Goal: Transaction & Acquisition: Purchase product/service

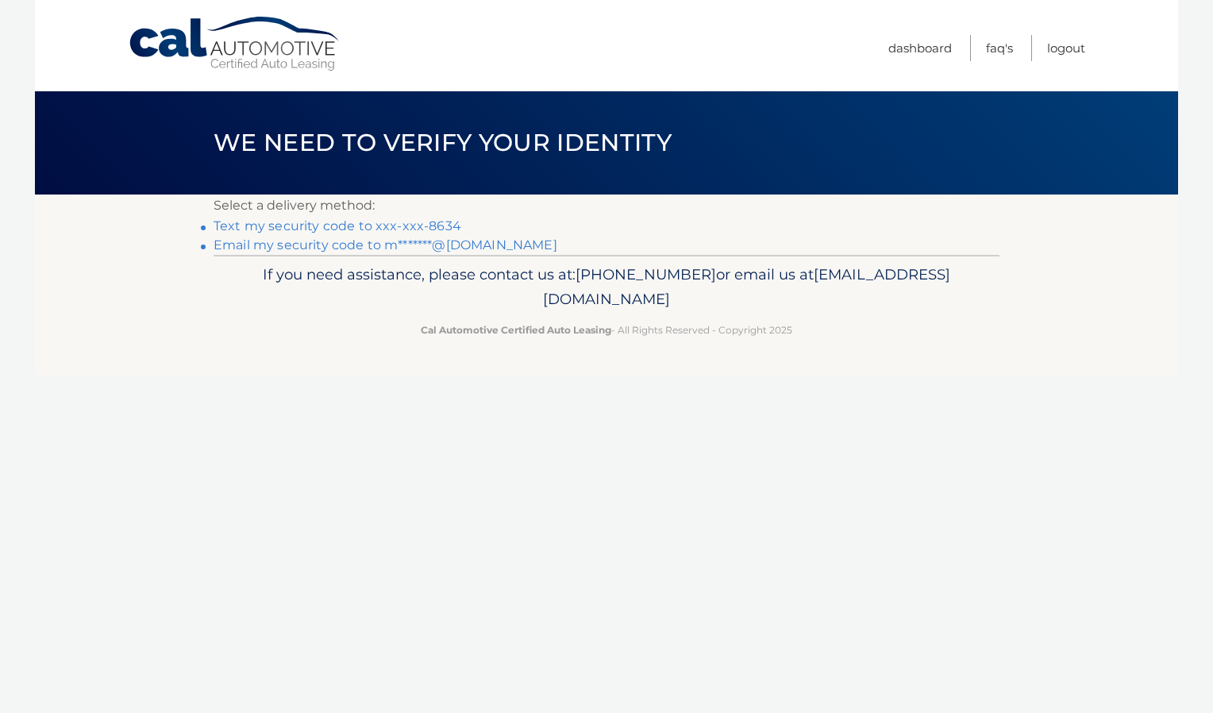
click at [357, 225] on link "Text my security code to xxx-xxx-8634" at bounding box center [337, 225] width 248 height 15
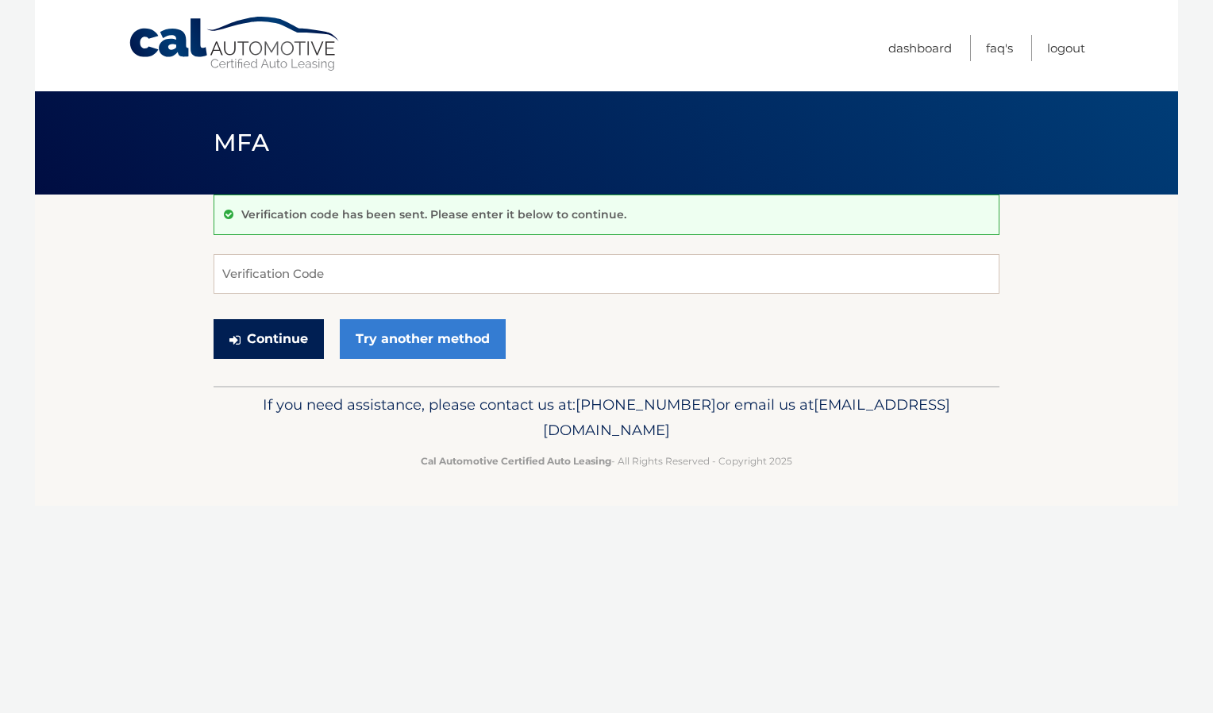
click at [283, 344] on button "Continue" at bounding box center [268, 339] width 110 height 40
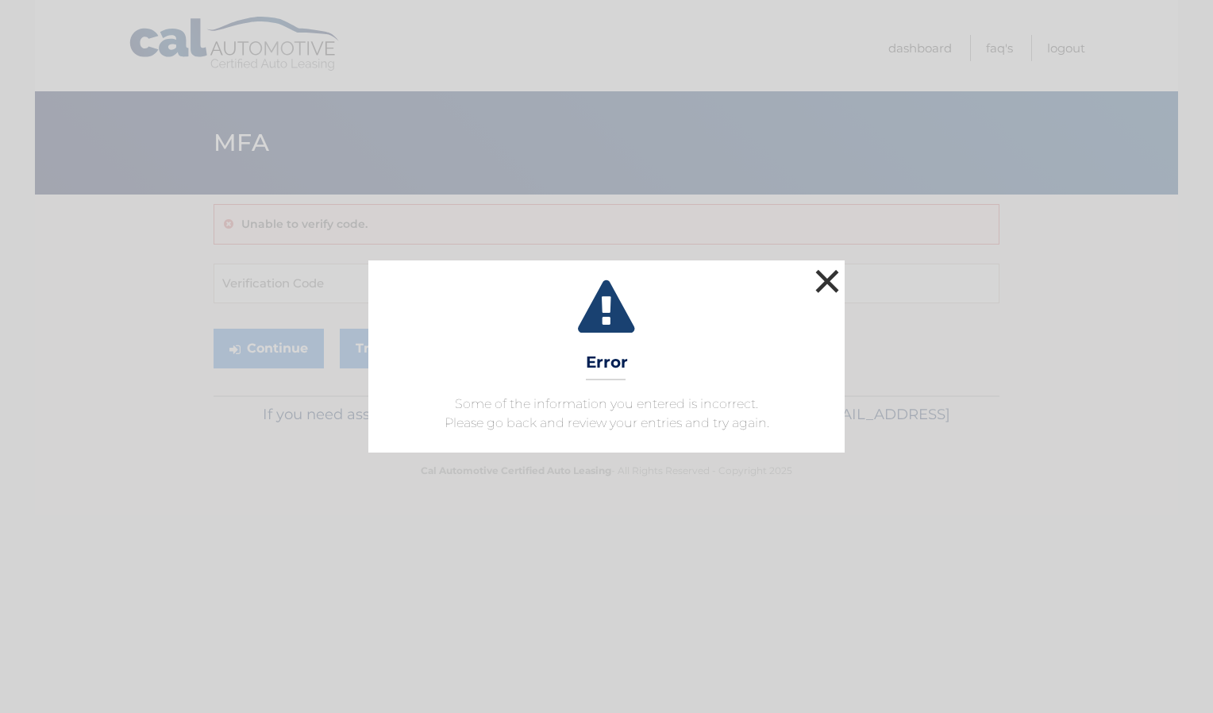
click at [827, 278] on button "×" at bounding box center [827, 281] width 32 height 32
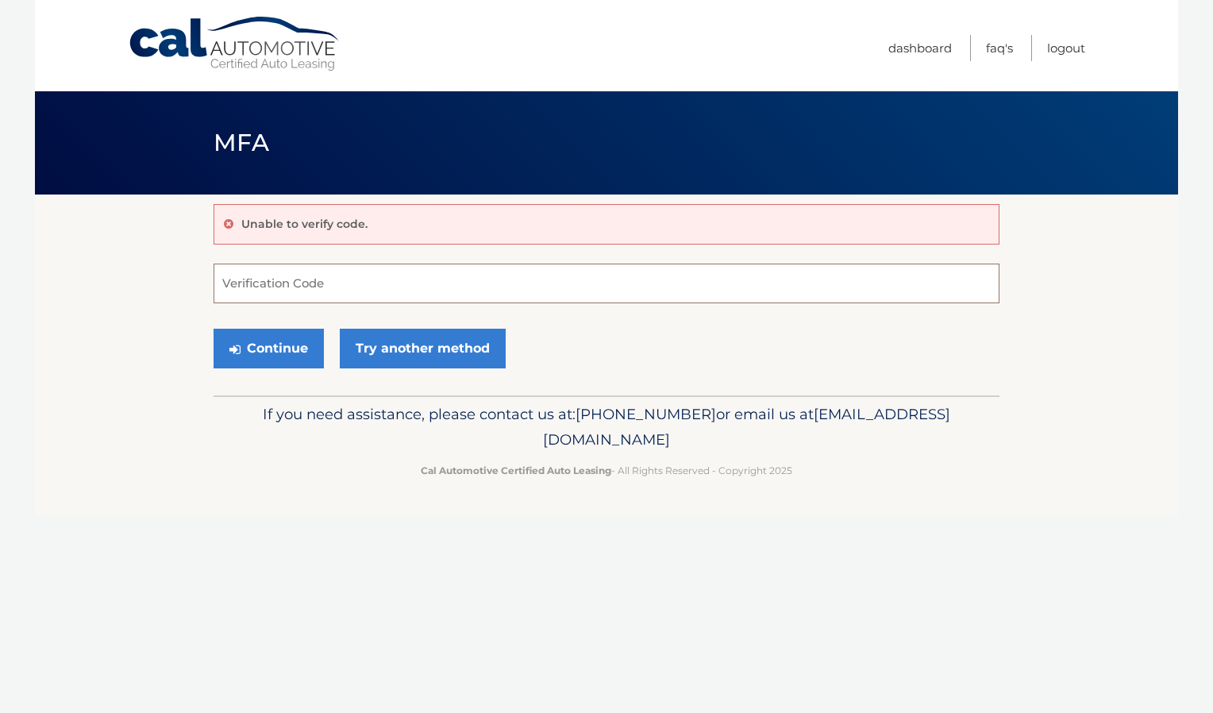
click at [343, 292] on input "Verification Code" at bounding box center [606, 283] width 786 height 40
type input "671366"
click at [286, 356] on button "Continue" at bounding box center [268, 349] width 110 height 40
click at [275, 352] on button "Continue" at bounding box center [268, 349] width 110 height 40
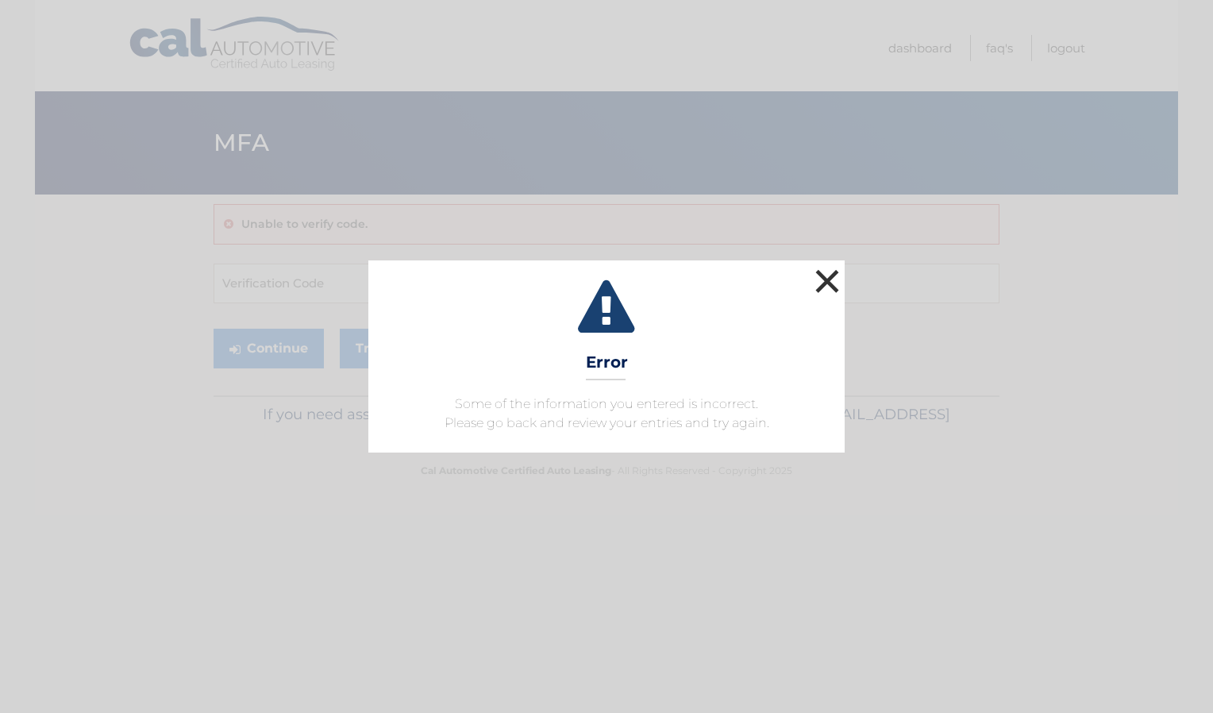
click at [830, 285] on button "×" at bounding box center [827, 281] width 32 height 32
click at [828, 285] on button "×" at bounding box center [827, 281] width 32 height 32
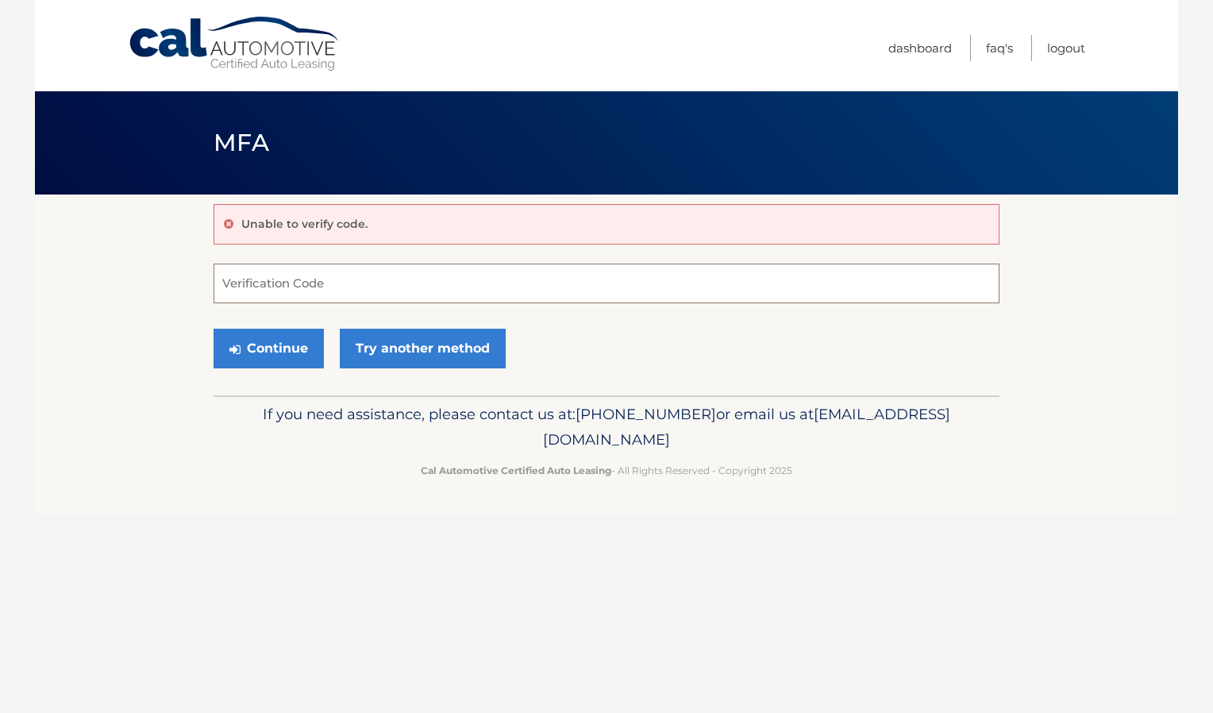
click at [329, 297] on input "Verification Code" at bounding box center [606, 283] width 786 height 40
click at [316, 279] on input "Verification Code" at bounding box center [606, 283] width 786 height 40
type input "671366"
click at [303, 344] on button "Continue" at bounding box center [268, 349] width 110 height 40
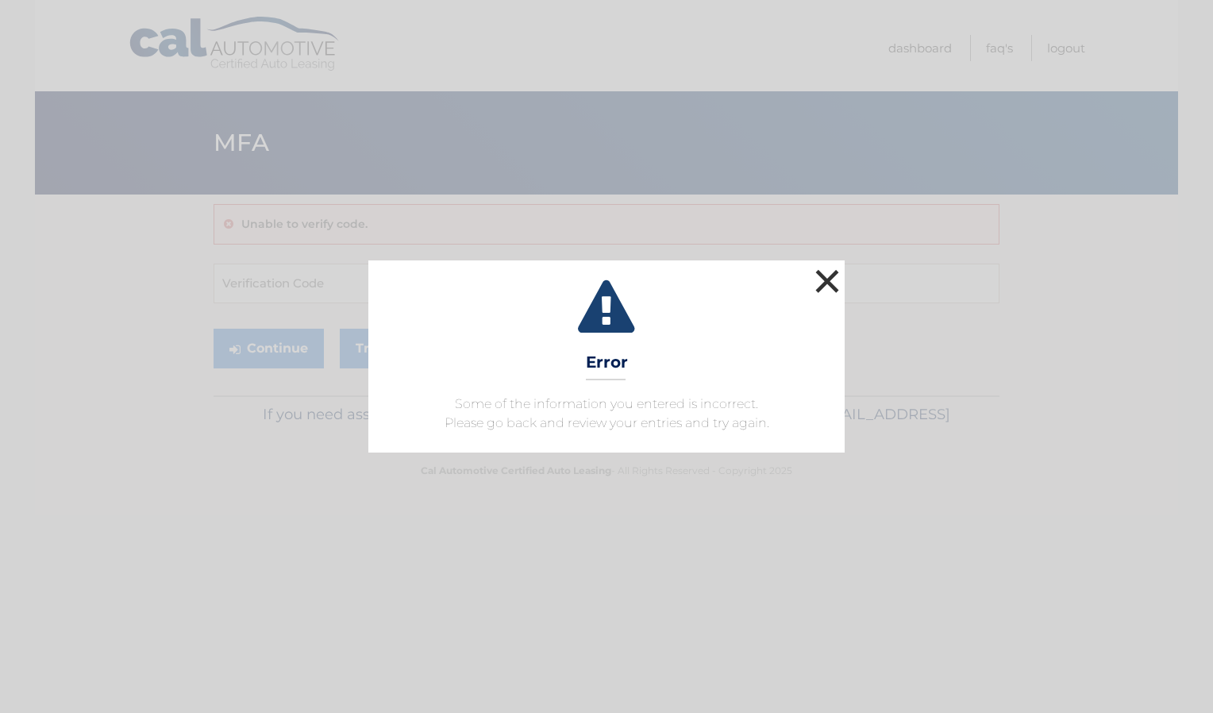
click at [835, 278] on button "×" at bounding box center [827, 281] width 32 height 32
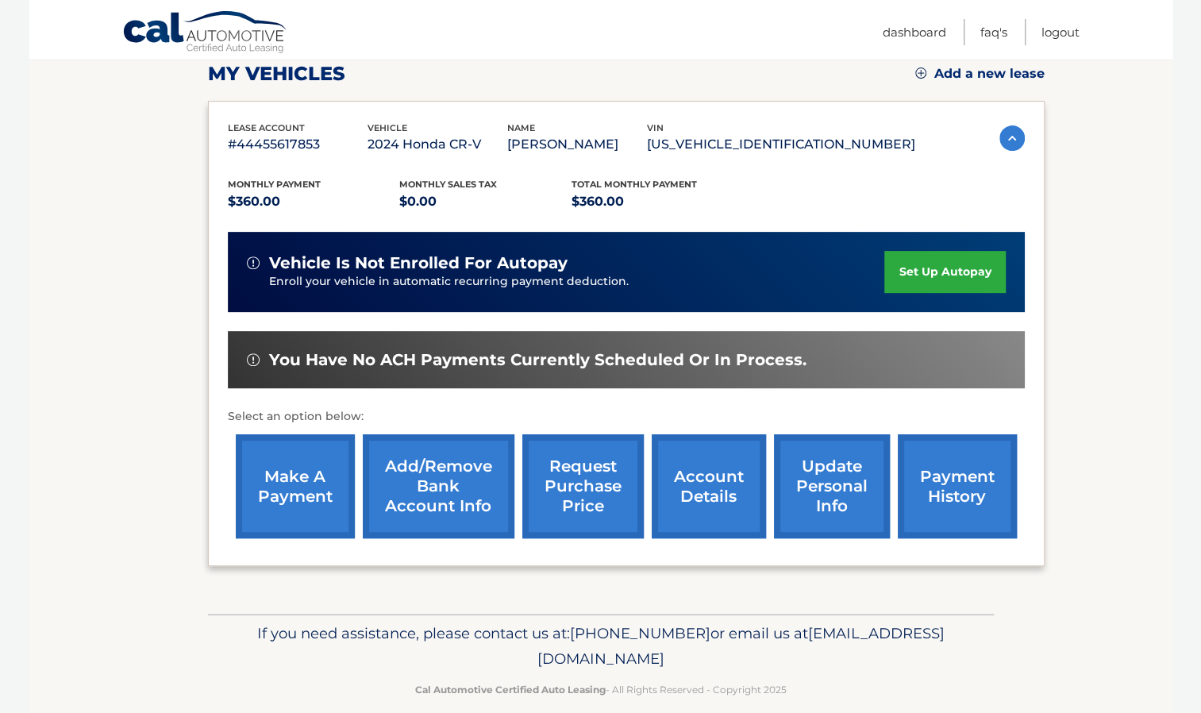
scroll to position [248, 0]
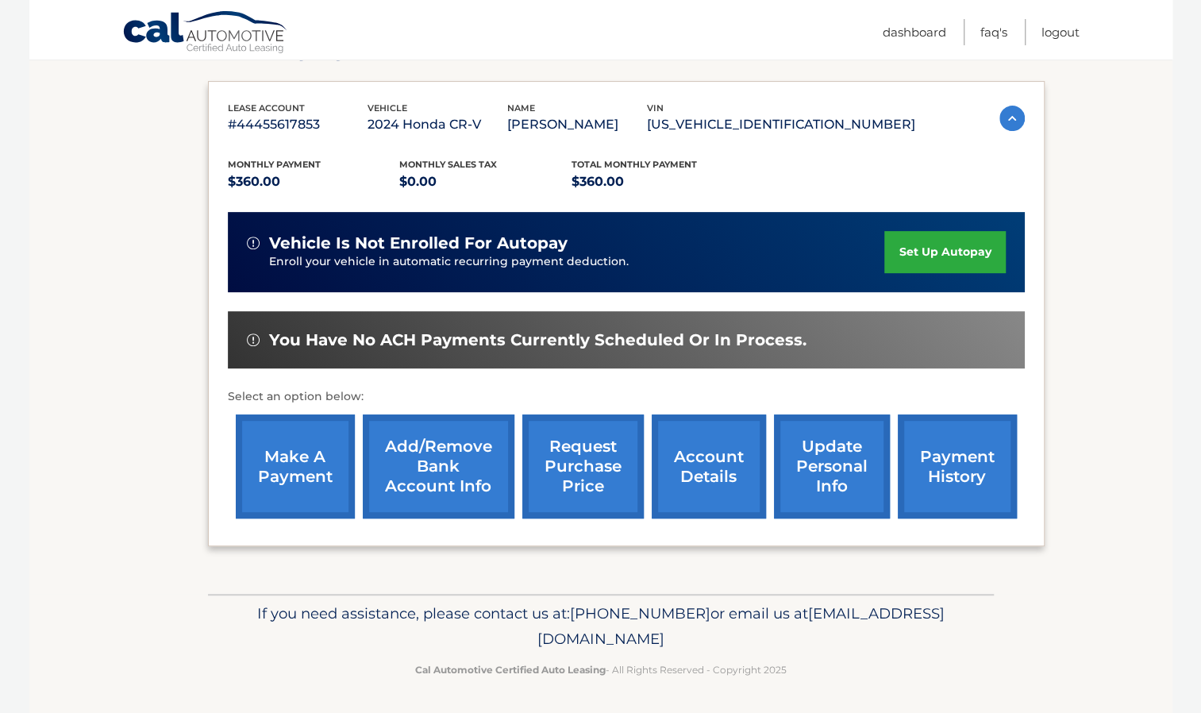
click at [290, 462] on link "make a payment" at bounding box center [295, 466] width 119 height 104
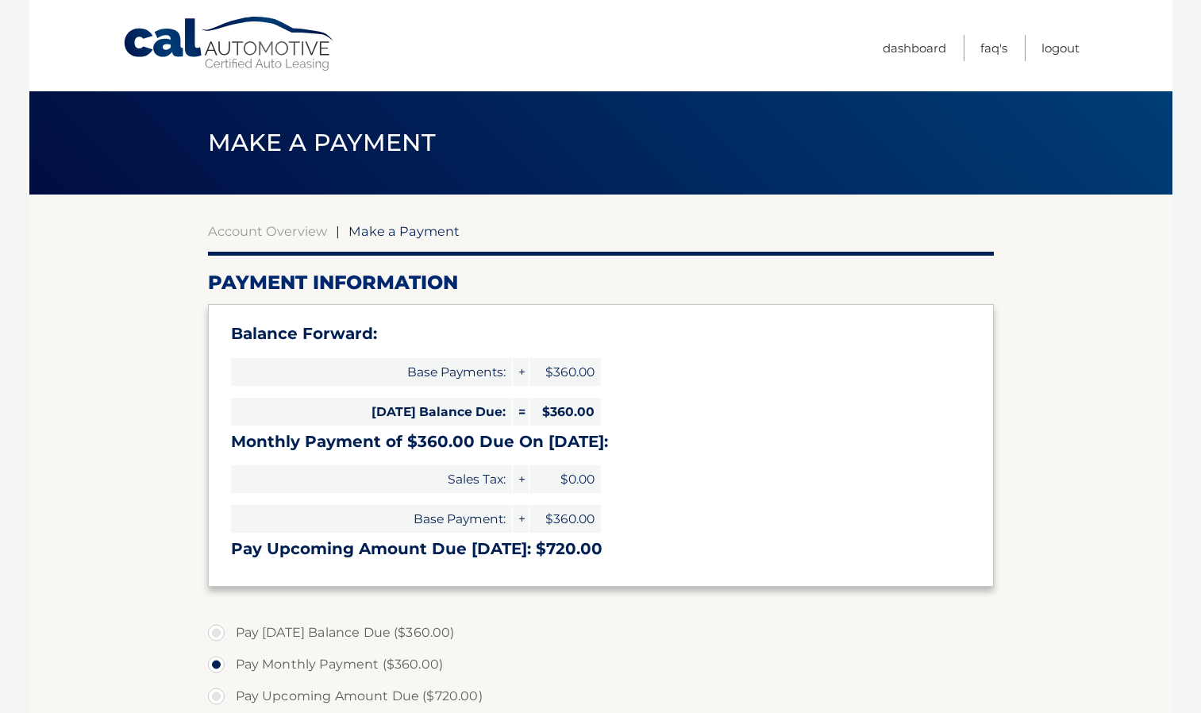
select select "ZDkwNDBkMGEtYmZkOC00YjE0LTk4YzgtZWUyNDlmZjllZjMy"
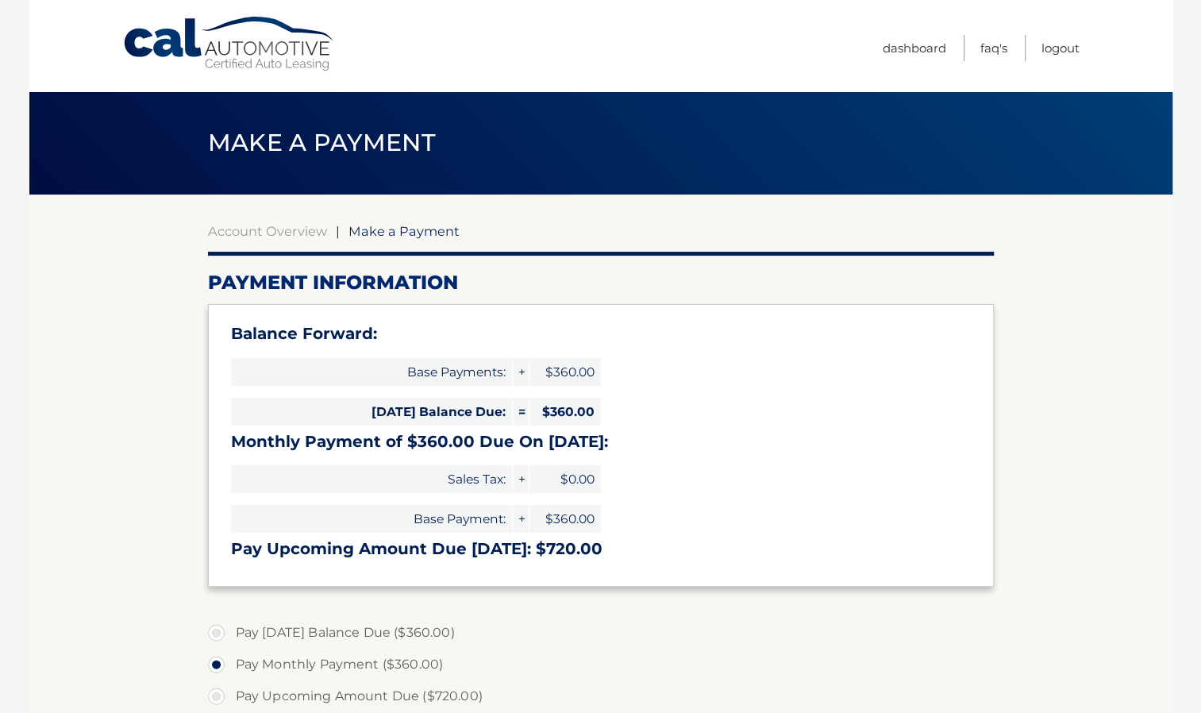
click at [216, 633] on label "Pay [DATE] Balance Due ($360.00)" at bounding box center [601, 633] width 786 height 32
click at [216, 633] on input "Pay [DATE] Balance Due ($360.00)" at bounding box center [222, 629] width 16 height 25
radio input "true"
click at [216, 633] on label "Pay Today's Balance Due ($360.00)" at bounding box center [601, 633] width 786 height 32
click at [216, 633] on input "Pay Today's Balance Due ($360.00)" at bounding box center [222, 629] width 16 height 25
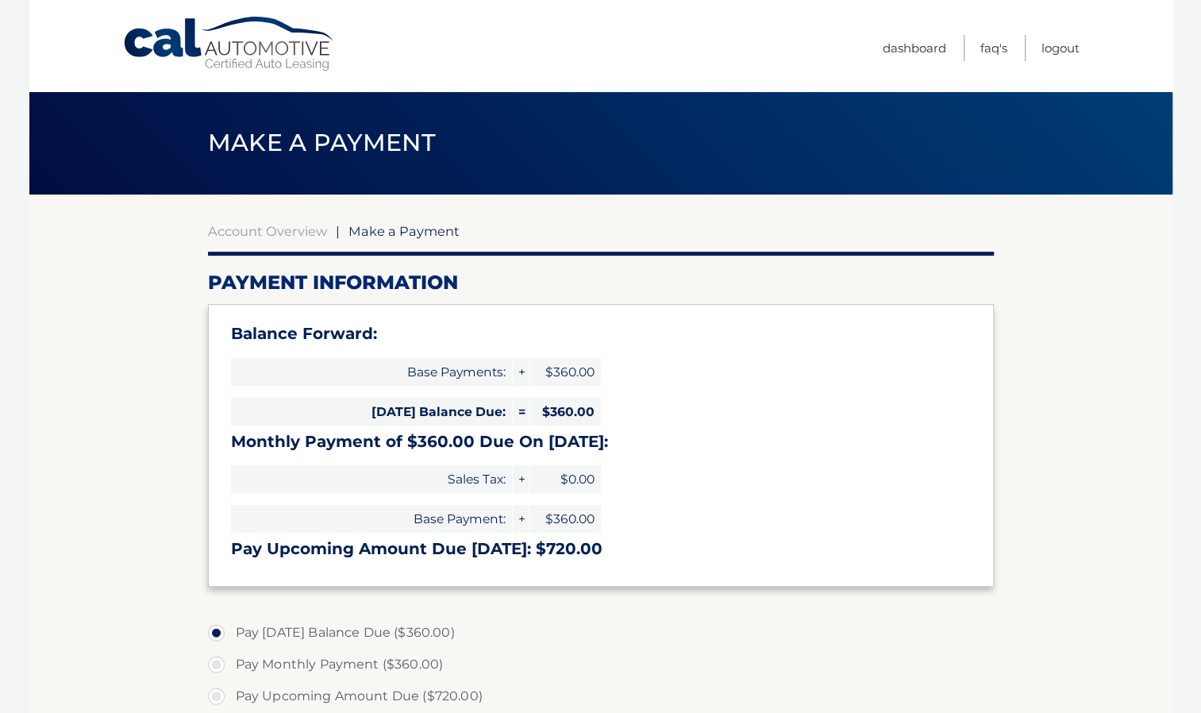
click at [302, 630] on label "Pay Today's Balance Due ($360.00)" at bounding box center [601, 633] width 786 height 32
click at [230, 630] on input "Pay Today's Balance Due ($360.00)" at bounding box center [222, 629] width 16 height 25
click at [302, 630] on label "Pay Today's Balance Due ($360.00)" at bounding box center [601, 633] width 786 height 32
click at [230, 630] on input "Pay Today's Balance Due ($360.00)" at bounding box center [222, 629] width 16 height 25
click at [302, 630] on label "Pay Today's Balance Due ($360.00)" at bounding box center [601, 633] width 786 height 32
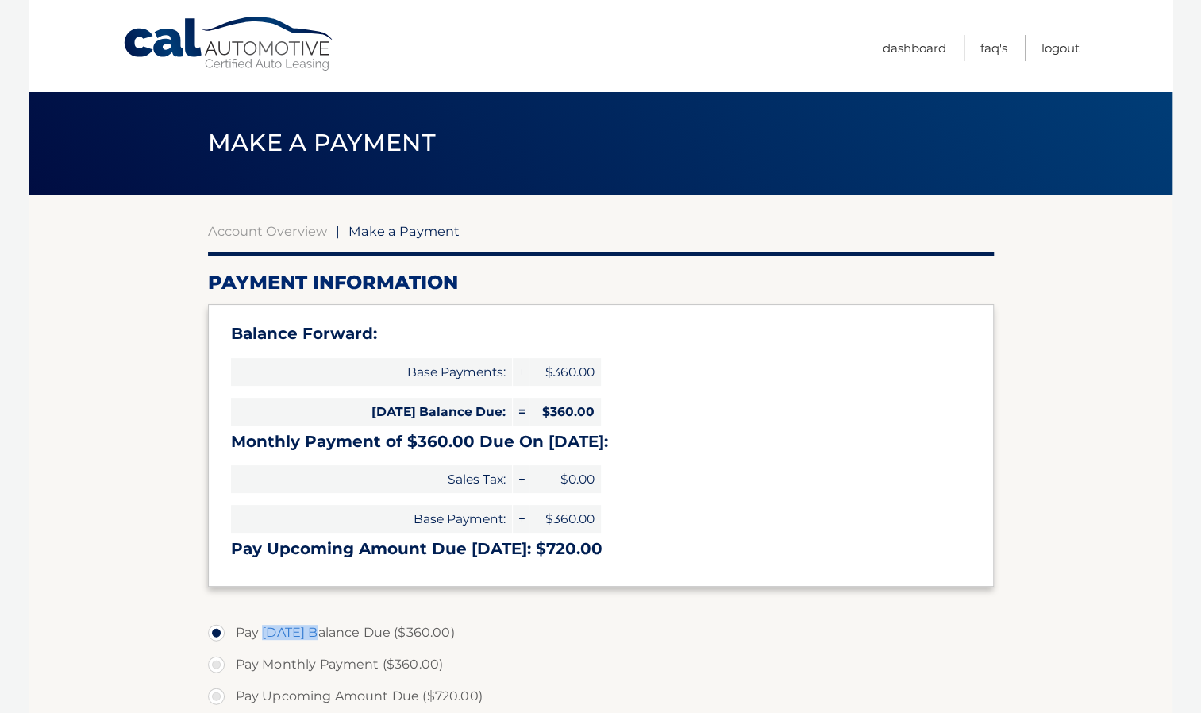
click at [230, 630] on input "Pay Today's Balance Due ($360.00)" at bounding box center [222, 629] width 16 height 25
click at [571, 626] on label "Pay Today's Balance Due ($360.00)" at bounding box center [601, 633] width 786 height 32
click at [230, 626] on input "Pay Today's Balance Due ($360.00)" at bounding box center [222, 629] width 16 height 25
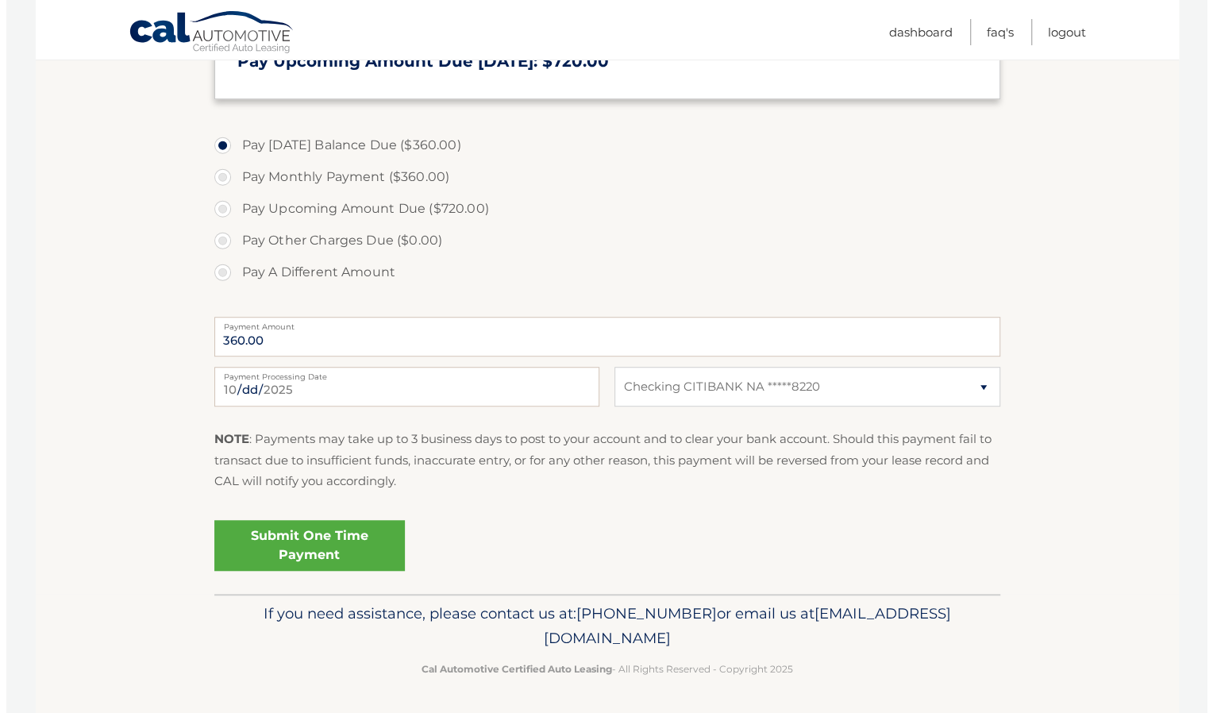
scroll to position [488, 0]
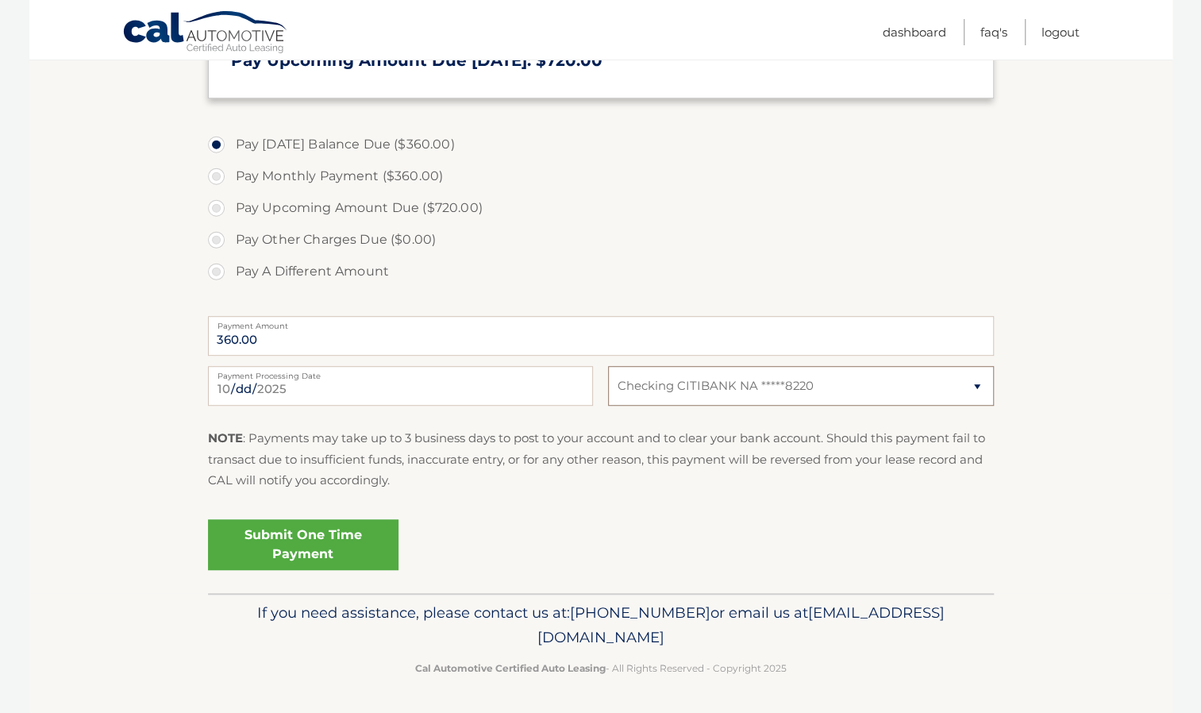
click at [707, 386] on select "Select Bank Account Checking CITIBANK NA *****8220" at bounding box center [800, 386] width 385 height 40
click at [311, 546] on link "Submit One Time Payment" at bounding box center [303, 544] width 190 height 51
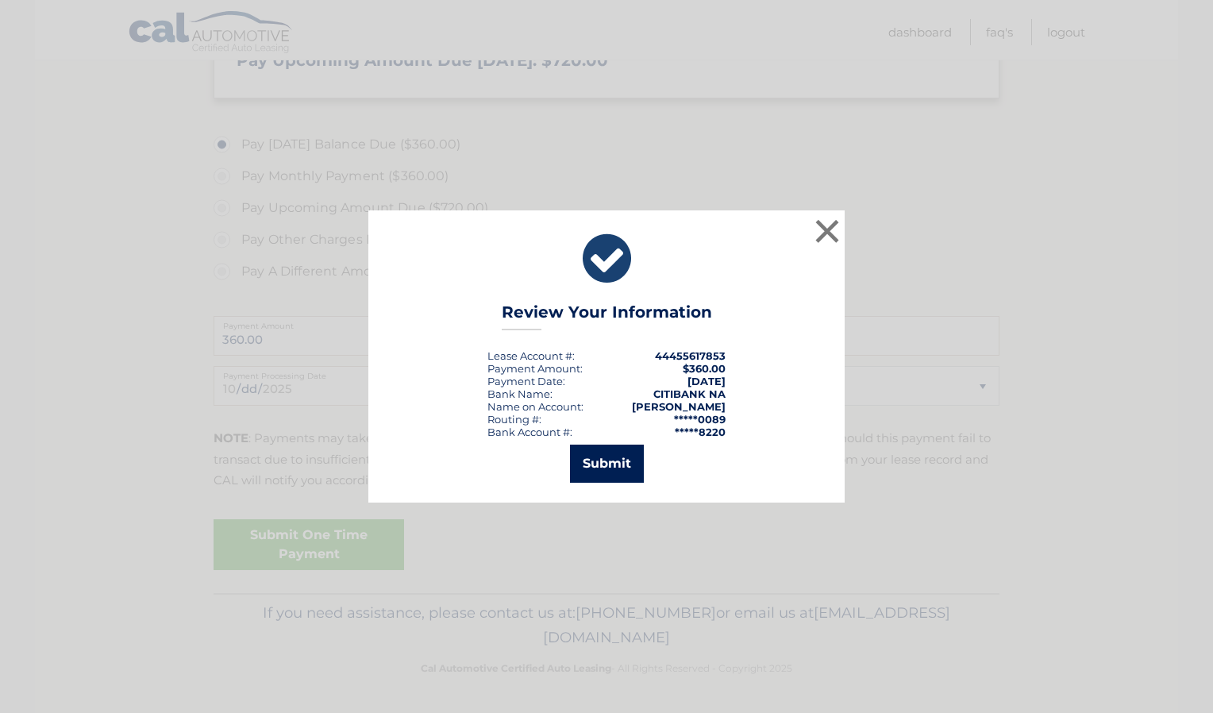
click at [605, 460] on button "Submit" at bounding box center [607, 463] width 74 height 38
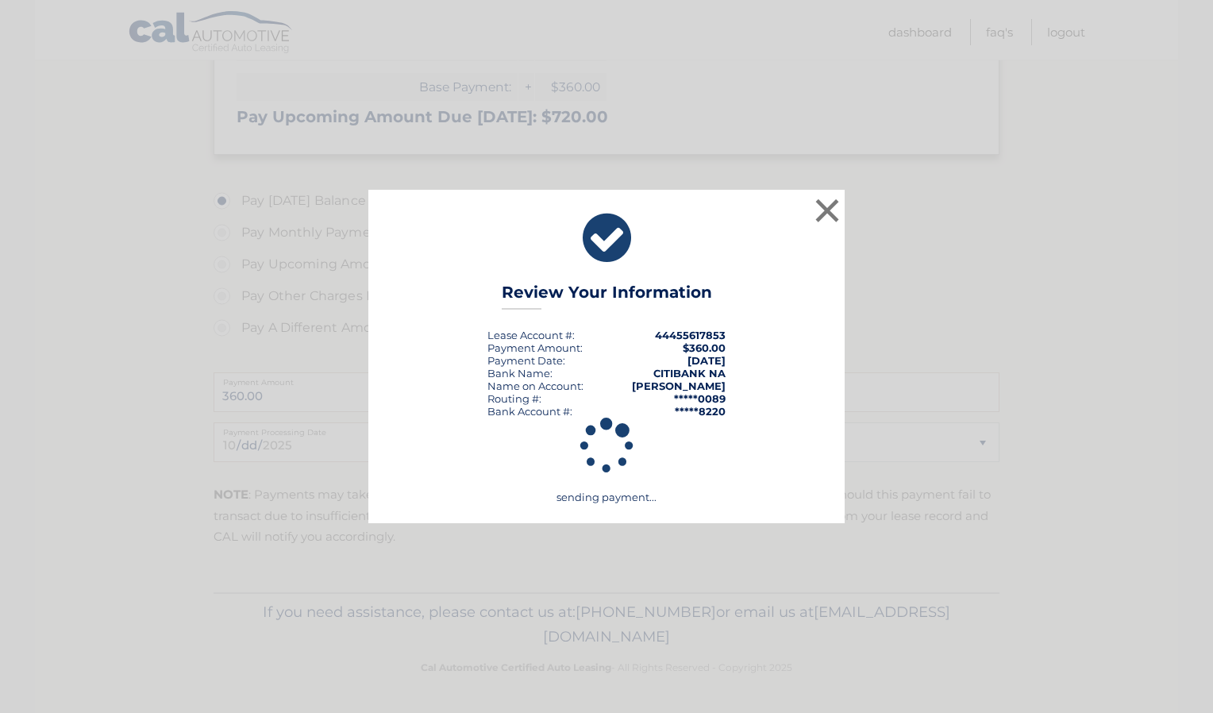
scroll to position [431, 0]
